Goal: Task Accomplishment & Management: Manage account settings

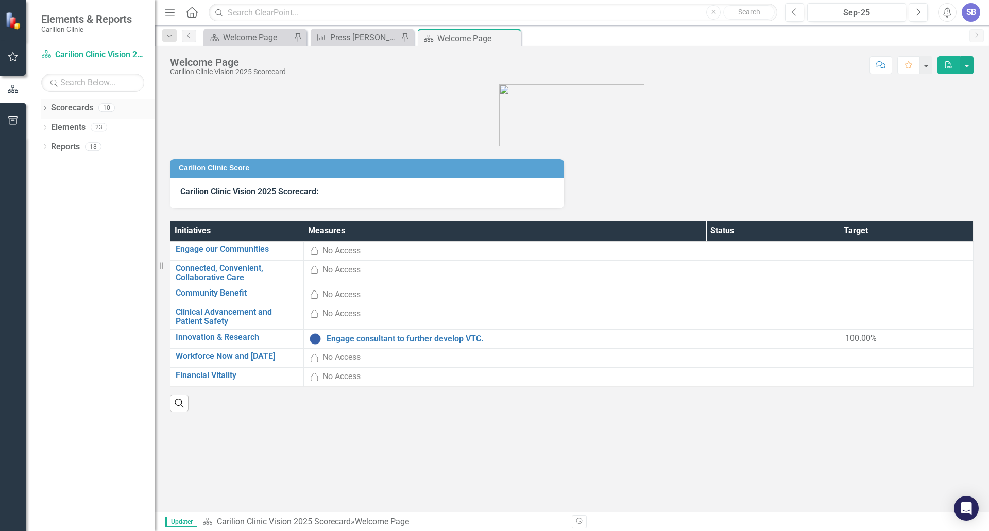
click at [45, 110] on icon "Dropdown" at bounding box center [44, 109] width 7 height 6
click at [52, 126] on icon "Dropdown" at bounding box center [50, 127] width 8 height 6
click at [61, 186] on icon "Dropdown" at bounding box center [61, 185] width 8 height 6
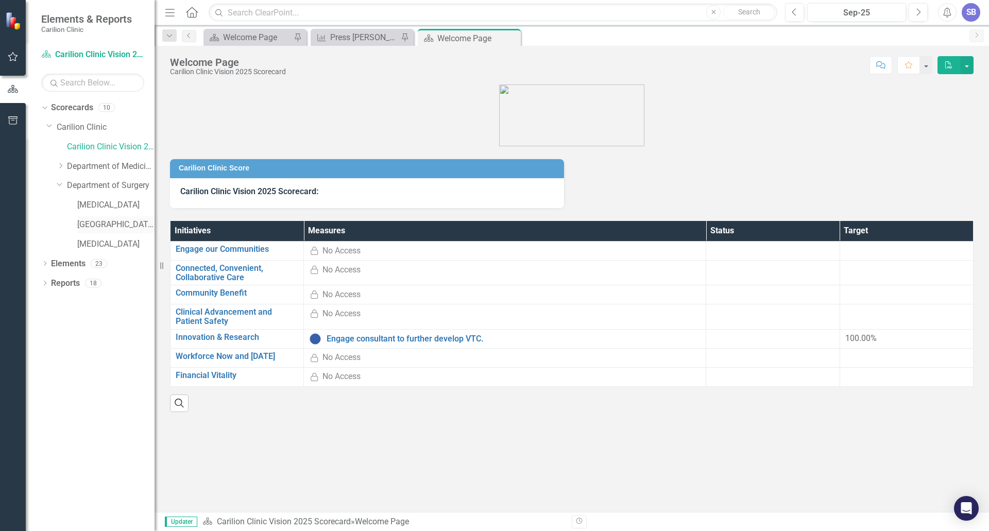
click at [100, 226] on link "[GEOGRAPHIC_DATA]" at bounding box center [115, 225] width 77 height 12
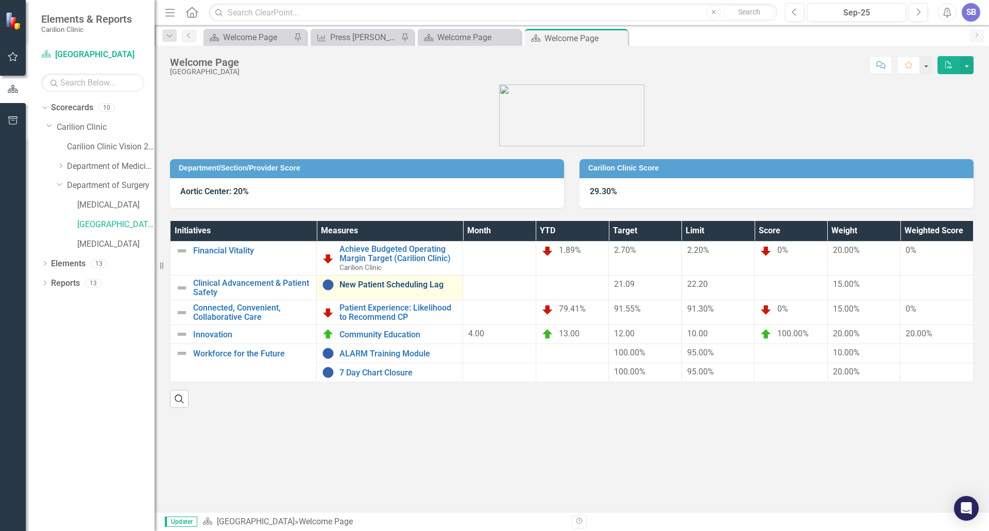
click at [413, 280] on link "New Patient Scheduling Lag" at bounding box center [399, 284] width 118 height 9
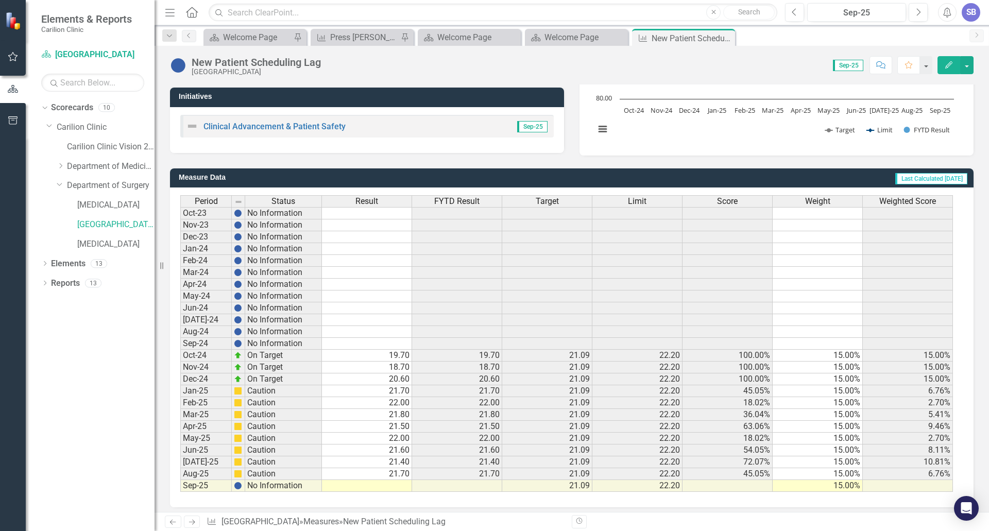
scroll to position [189, 0]
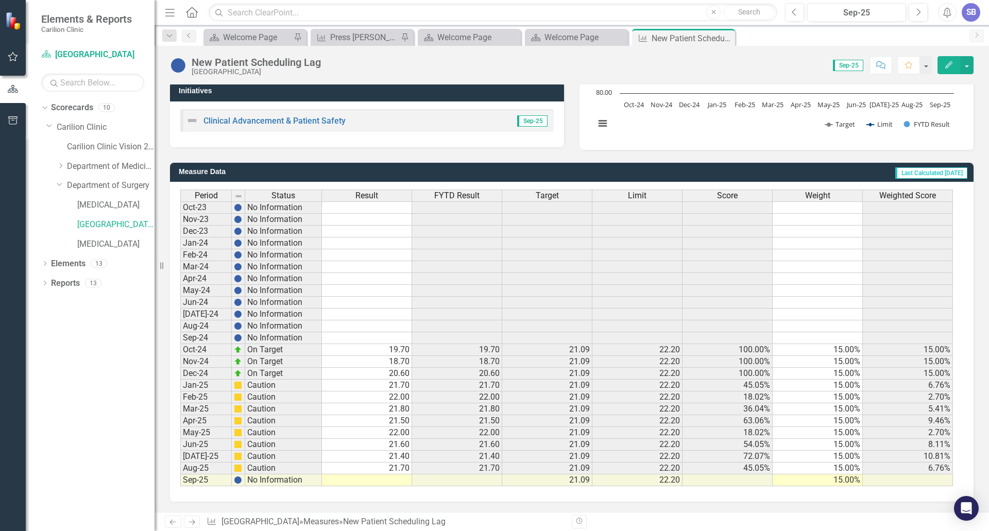
click at [396, 482] on td at bounding box center [367, 481] width 90 height 12
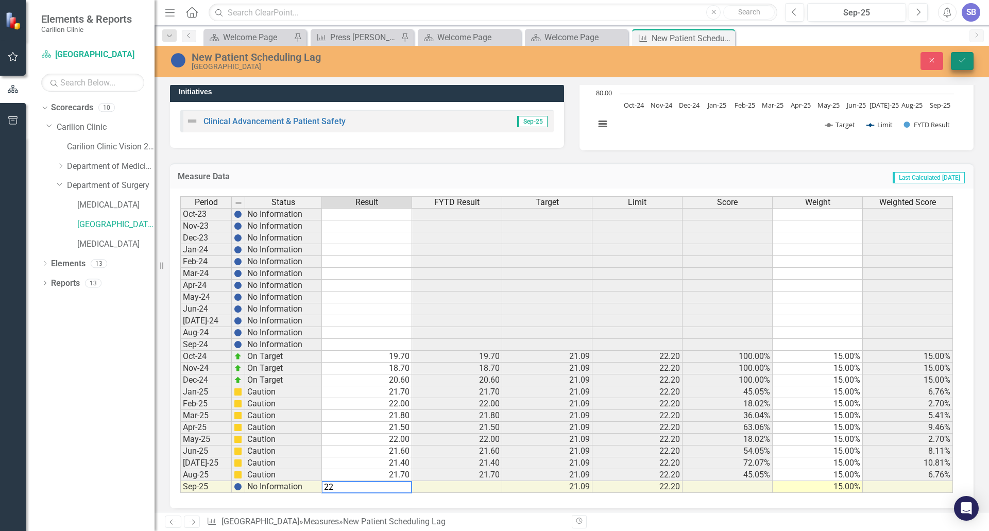
type textarea "22"
click at [964, 61] on icon "Save" at bounding box center [962, 60] width 9 height 7
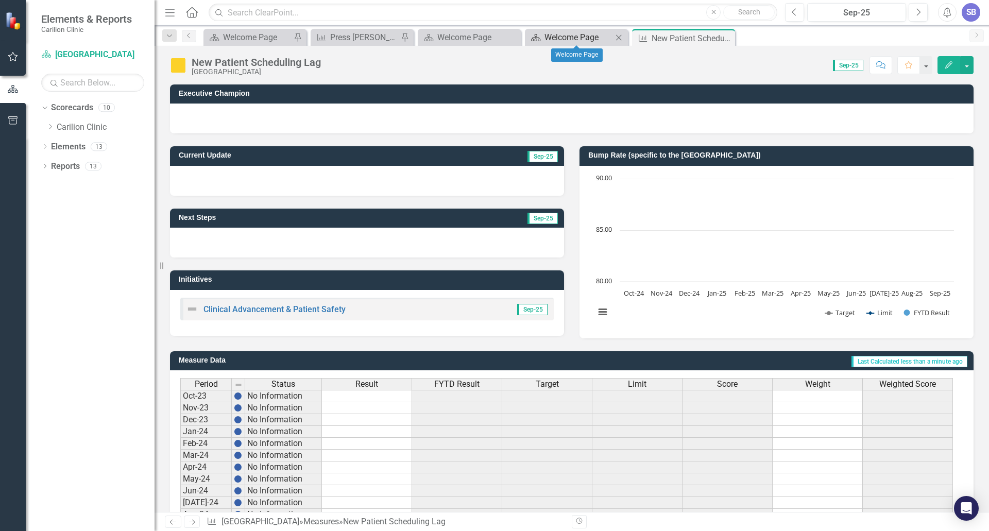
click at [582, 38] on div "Welcome Page" at bounding box center [579, 37] width 68 height 13
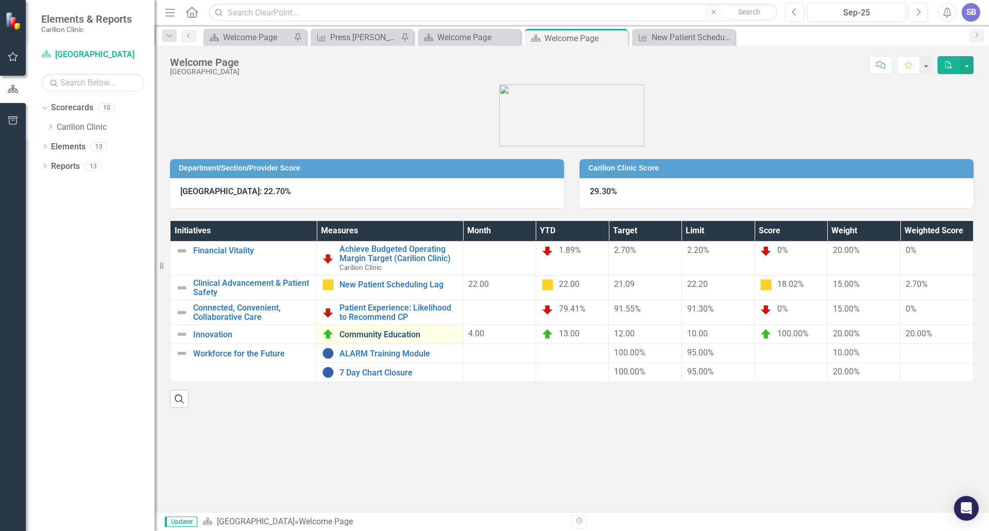
click at [382, 336] on link "Community Education" at bounding box center [399, 334] width 118 height 9
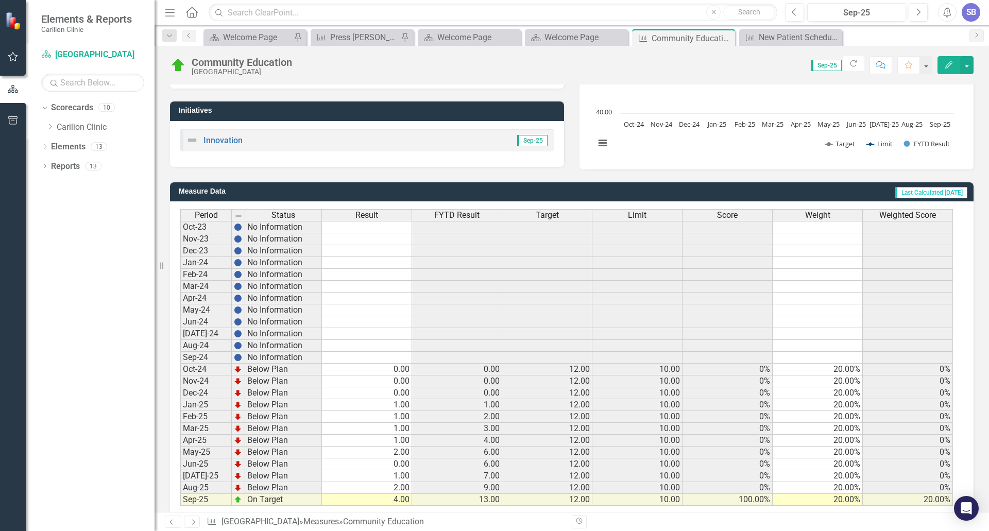
scroll to position [189, 0]
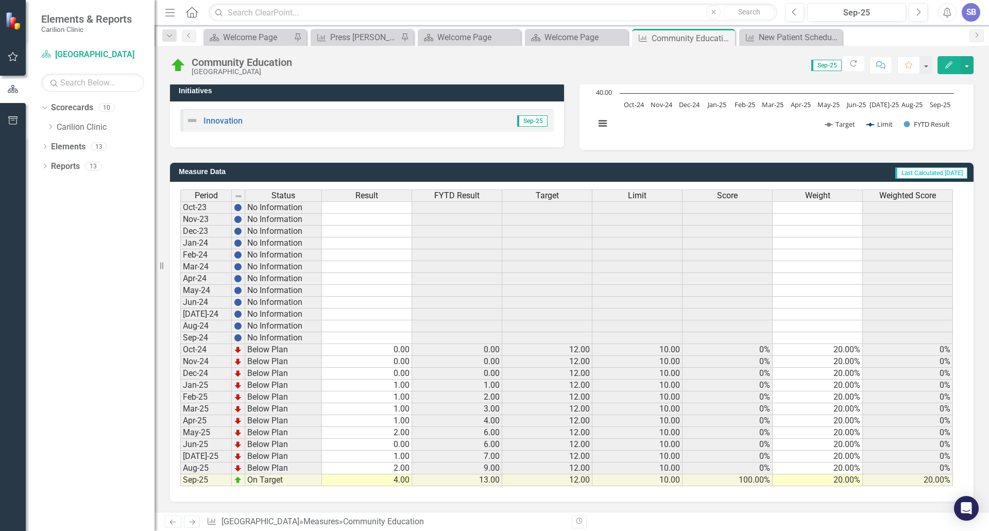
click at [390, 481] on td "4.00" at bounding box center [367, 481] width 90 height 12
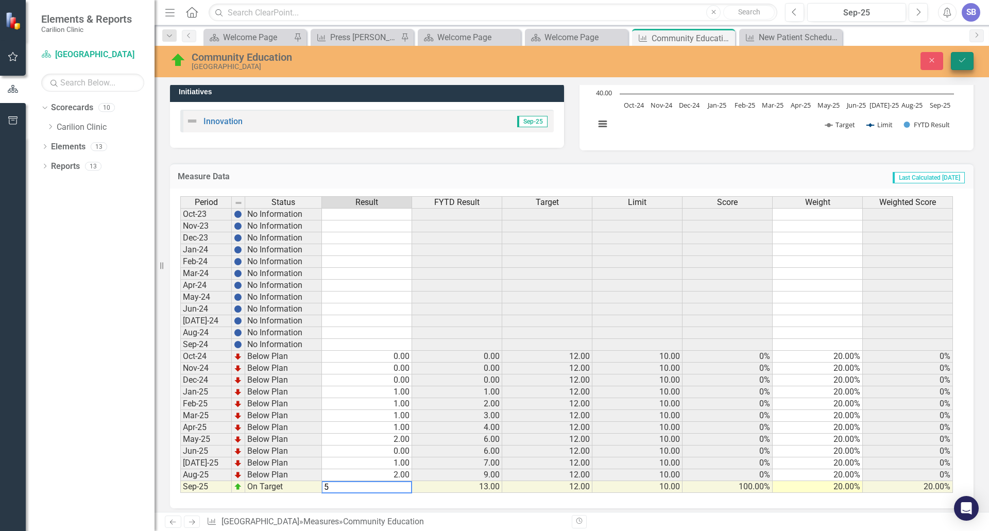
type textarea "5"
click at [961, 59] on icon "Save" at bounding box center [962, 60] width 9 height 7
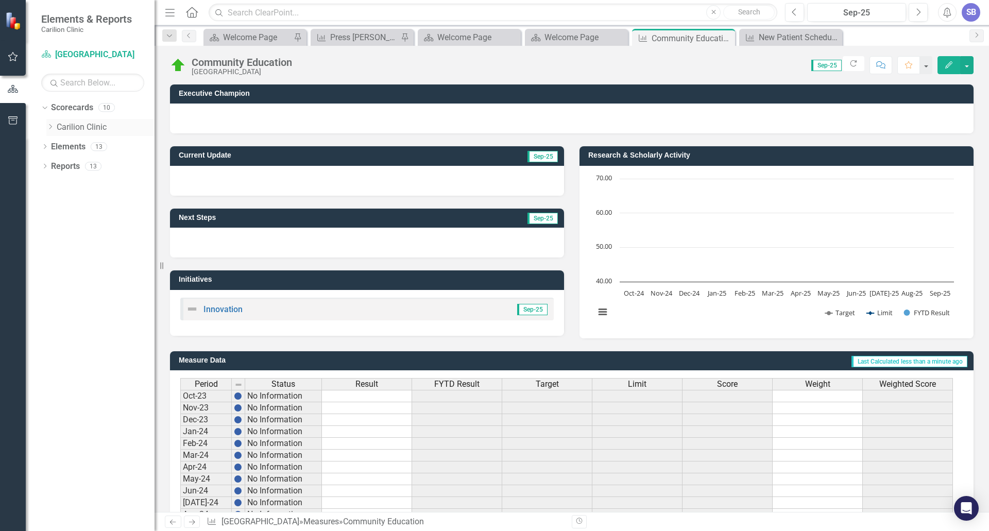
click at [50, 127] on icon "Dropdown" at bounding box center [50, 127] width 8 height 6
click at [89, 183] on link "Department of Surgery" at bounding box center [111, 186] width 88 height 12
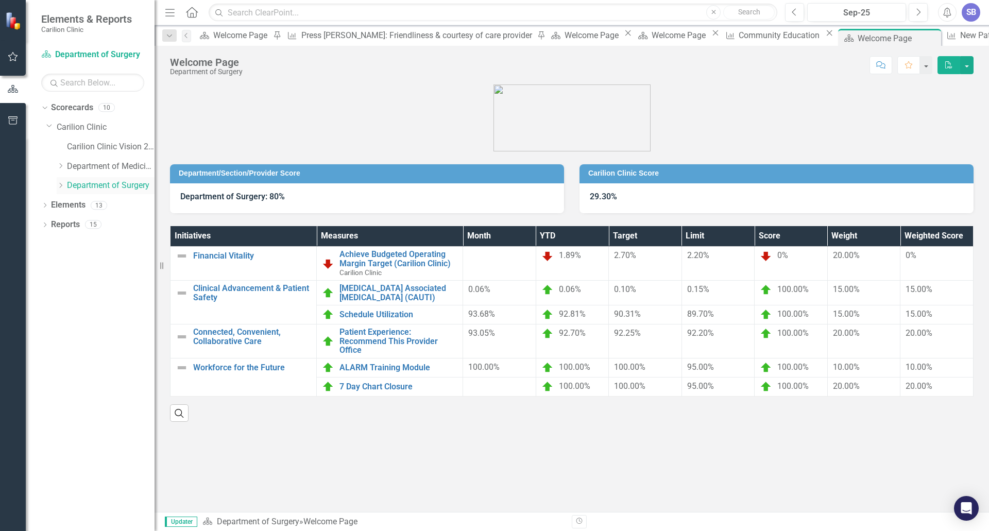
click at [60, 186] on icon "Dropdown" at bounding box center [61, 185] width 8 height 6
click at [116, 225] on link "[GEOGRAPHIC_DATA]" at bounding box center [115, 225] width 77 height 12
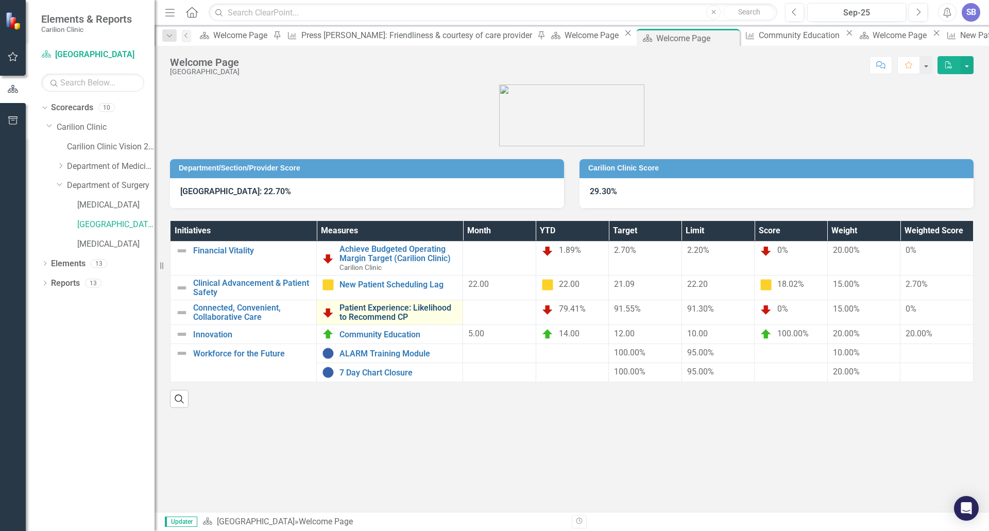
click at [385, 308] on link "Patient Experience: Likelihood to Recommend CP" at bounding box center [399, 313] width 118 height 18
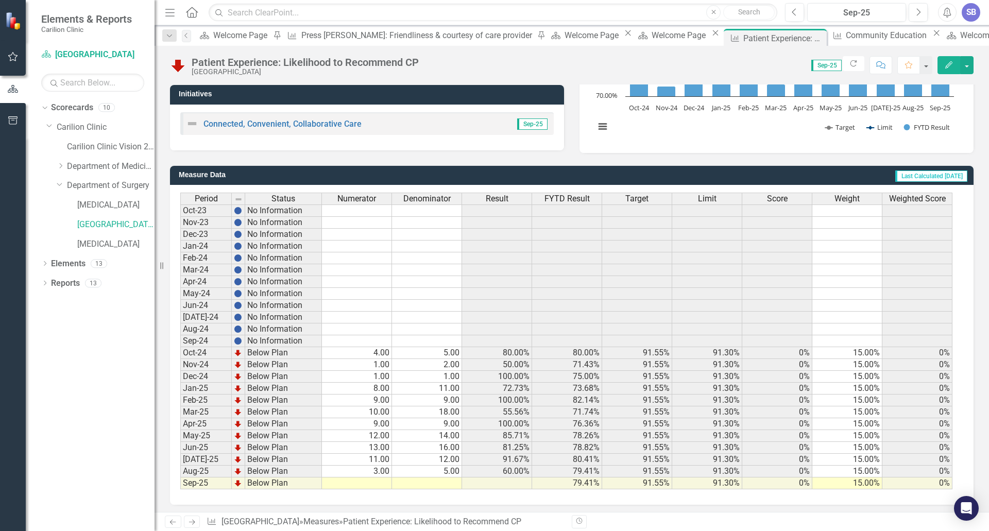
scroll to position [189, 0]
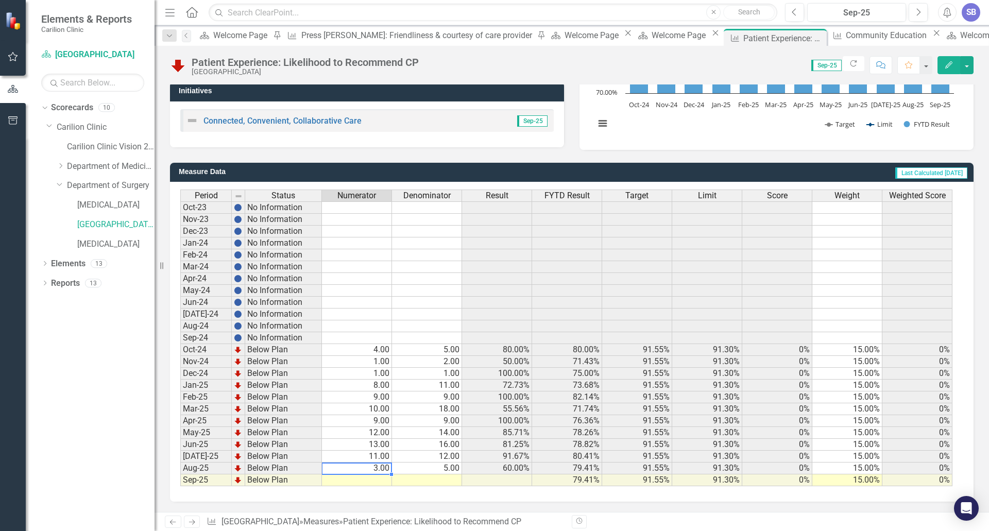
click at [372, 467] on td "3.00" at bounding box center [357, 469] width 70 height 12
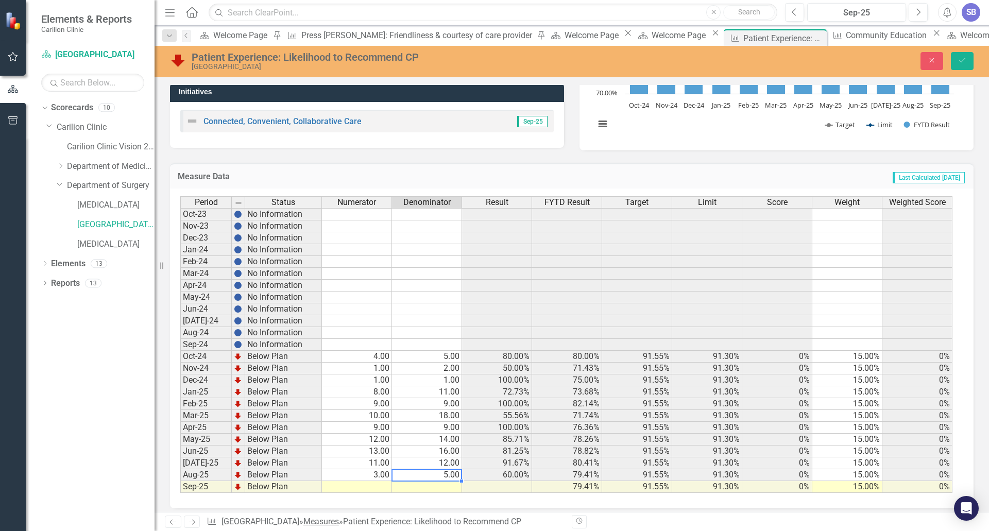
type textarea "7"
type textarea "3"
type textarea "6"
click at [962, 62] on icon "Save" at bounding box center [962, 60] width 9 height 7
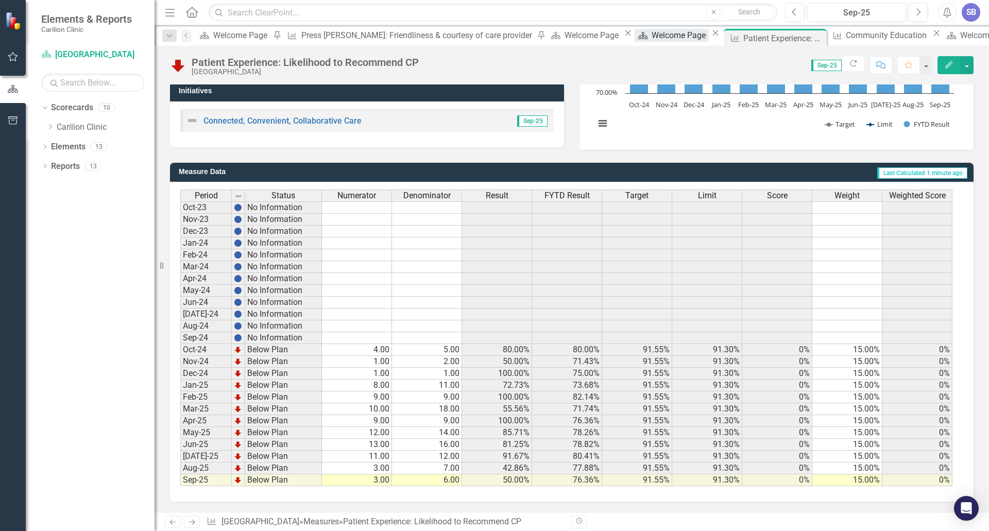
click at [652, 42] on div "Welcome Page" at bounding box center [680, 35] width 57 height 13
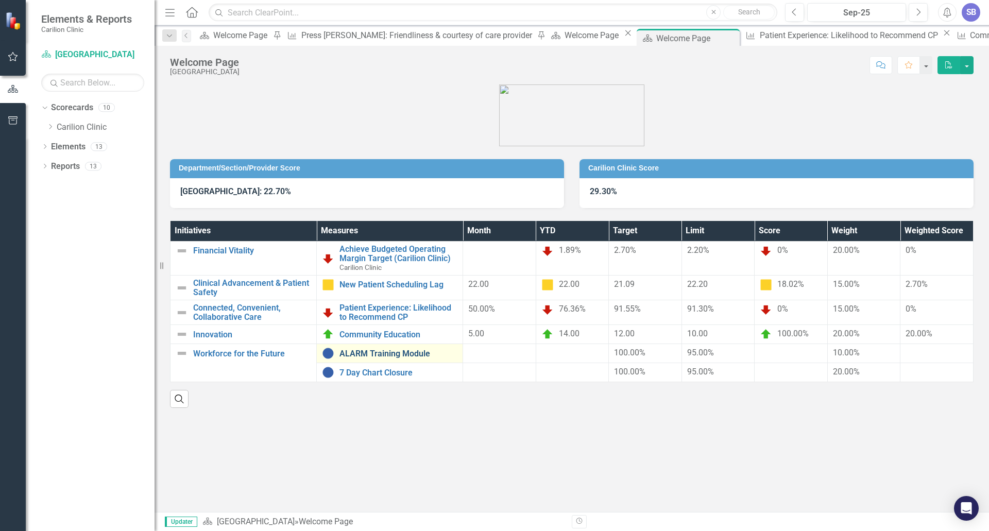
click at [400, 353] on link "ALARM Training Module" at bounding box center [399, 353] width 118 height 9
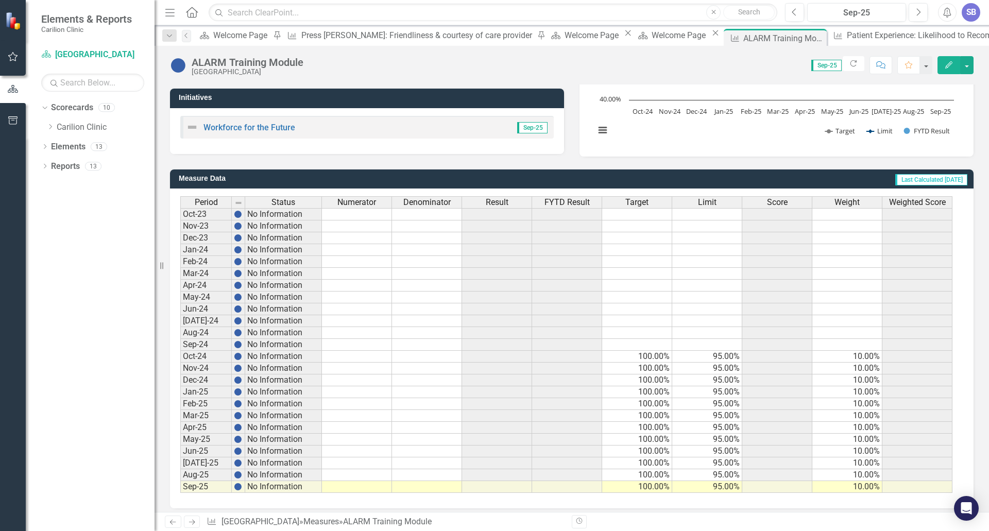
scroll to position [189, 0]
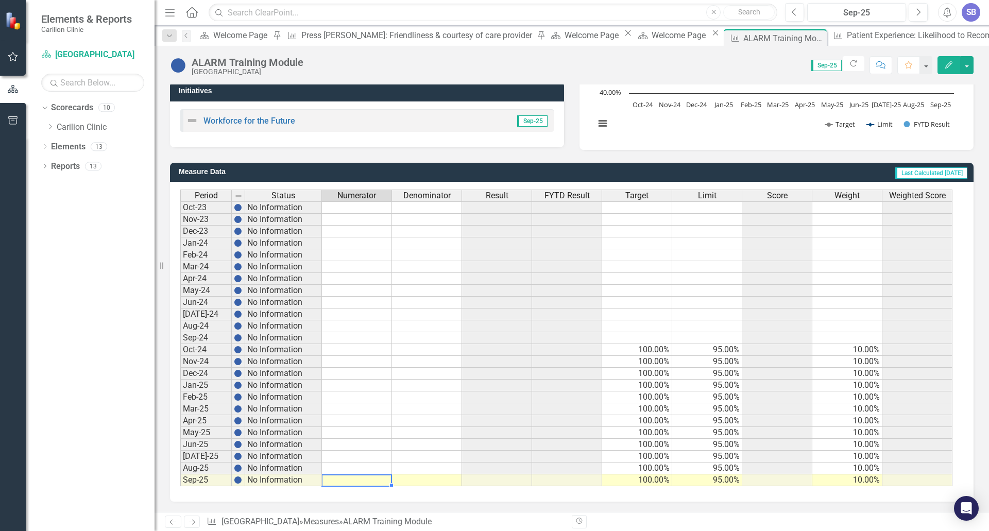
click at [372, 481] on td at bounding box center [357, 481] width 70 height 12
type textarea "6"
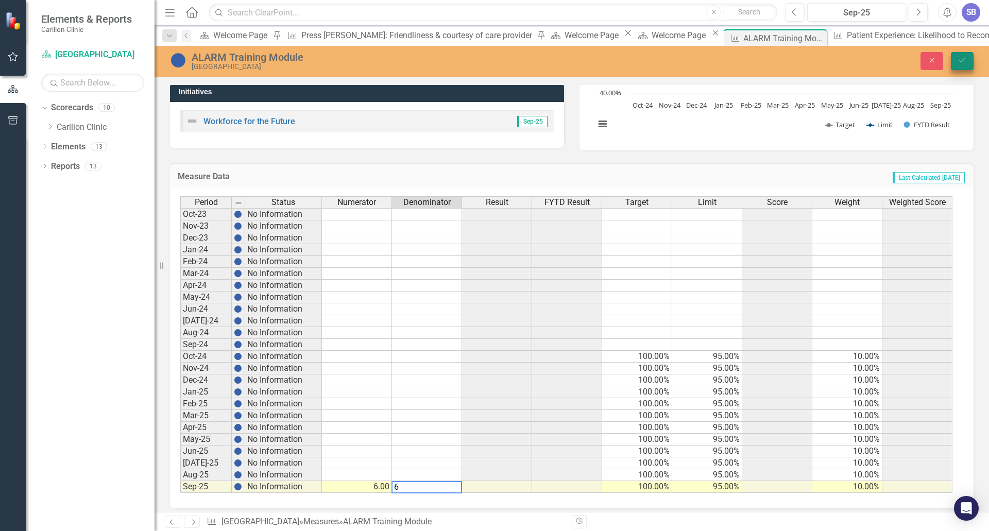
type textarea "6"
click at [960, 61] on icon "Save" at bounding box center [962, 60] width 9 height 7
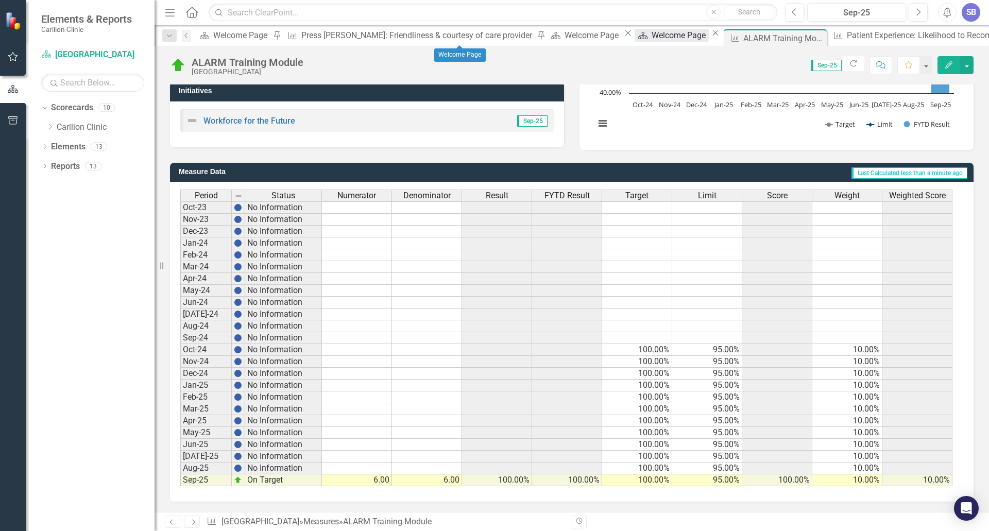
click at [652, 39] on div "Welcome Page" at bounding box center [680, 35] width 57 height 13
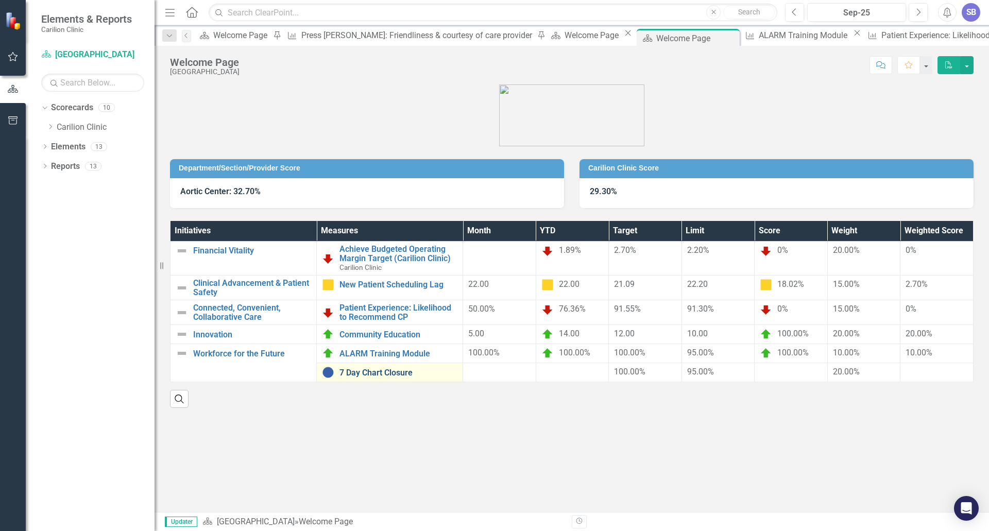
click at [403, 374] on link "7 Day Chart Closure" at bounding box center [399, 372] width 118 height 9
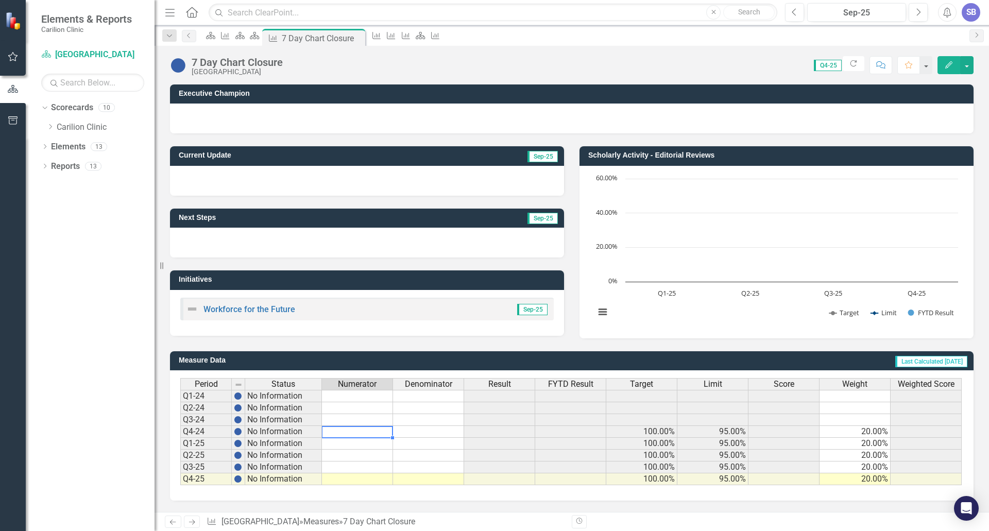
click at [371, 433] on td at bounding box center [357, 432] width 71 height 12
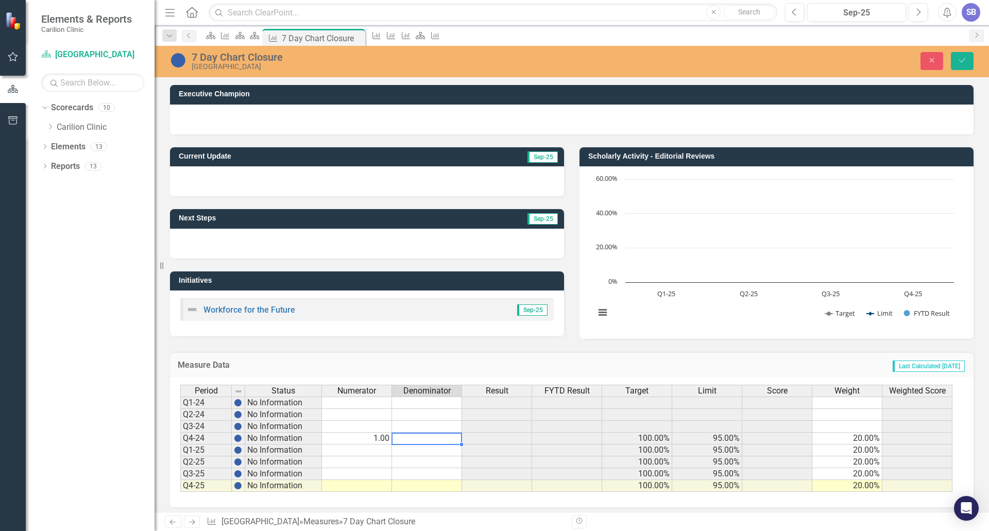
click at [402, 438] on td at bounding box center [427, 439] width 70 height 12
click at [368, 441] on td "1.00" at bounding box center [357, 439] width 70 height 12
click at [410, 441] on td at bounding box center [427, 439] width 70 height 12
click at [359, 452] on td at bounding box center [357, 451] width 70 height 12
click at [415, 451] on td at bounding box center [427, 451] width 70 height 12
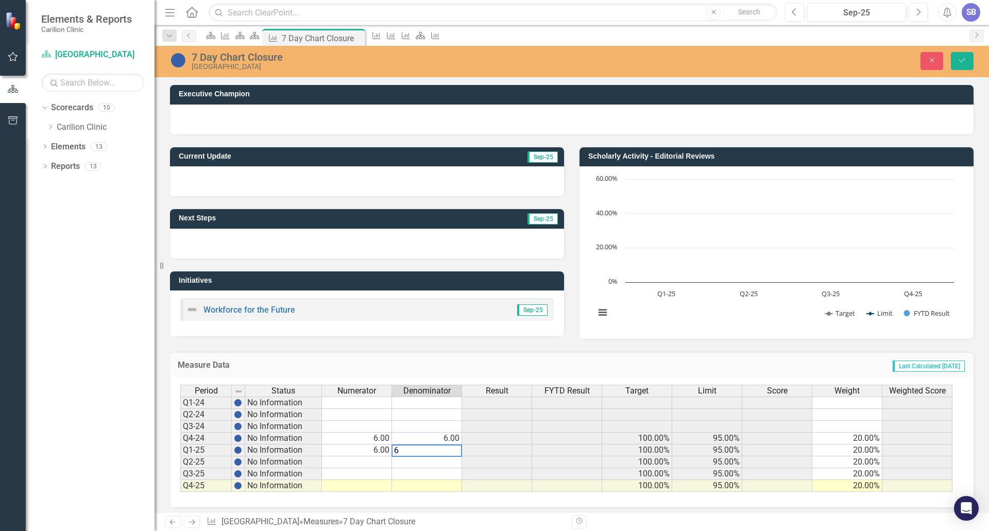
click at [376, 463] on td at bounding box center [357, 463] width 70 height 12
click at [408, 464] on td at bounding box center [427, 463] width 70 height 12
click at [372, 475] on td at bounding box center [357, 474] width 70 height 12
click at [409, 473] on td at bounding box center [427, 474] width 70 height 12
click at [363, 487] on td at bounding box center [357, 486] width 70 height 12
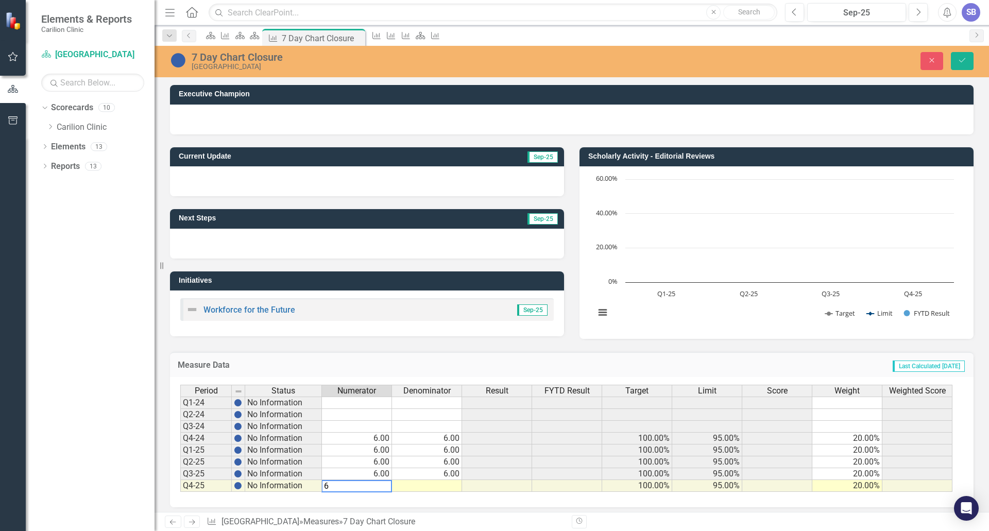
click at [405, 488] on td at bounding box center [427, 486] width 70 height 12
type textarea "6"
click at [377, 437] on td "6.00" at bounding box center [357, 439] width 70 height 12
click at [443, 440] on td "6.00" at bounding box center [427, 439] width 70 height 12
click at [962, 57] on icon "Save" at bounding box center [962, 60] width 9 height 7
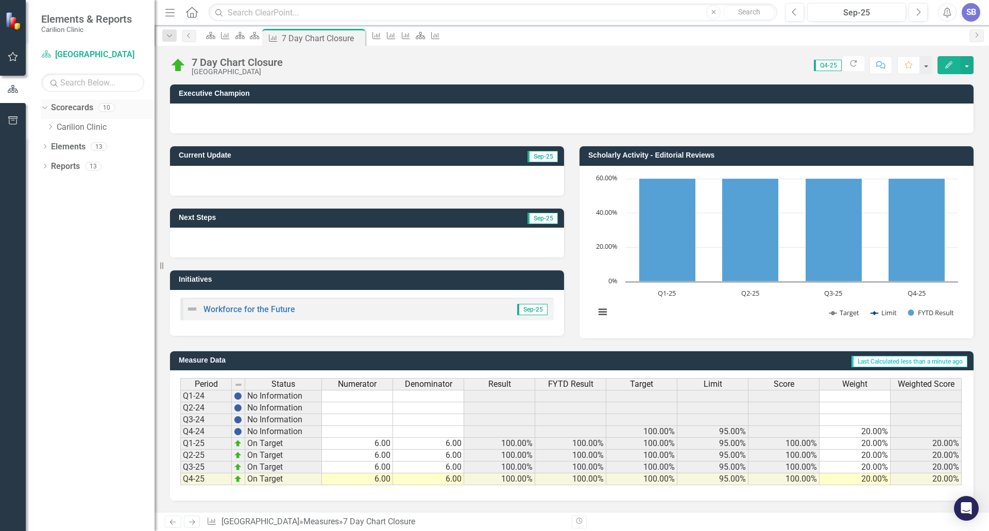
click at [46, 108] on icon "Dropdown" at bounding box center [44, 107] width 6 height 7
click at [48, 105] on div "Dropdown" at bounding box center [44, 109] width 7 height 9
click at [50, 128] on icon "Dropdown" at bounding box center [50, 127] width 8 height 6
click at [62, 185] on icon "Dropdown" at bounding box center [61, 185] width 8 height 6
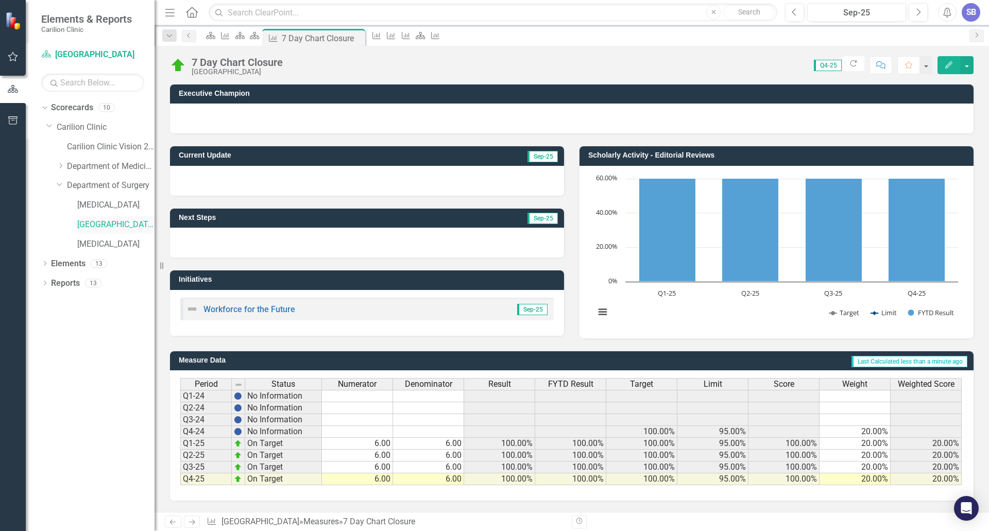
click at [98, 223] on link "[GEOGRAPHIC_DATA]" at bounding box center [115, 225] width 77 height 12
